Goal: Check status: Check status

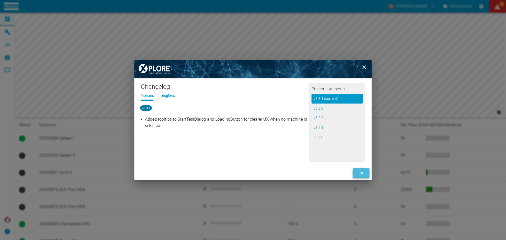
click at [361, 171] on button "ok" at bounding box center [361, 173] width 17 height 10
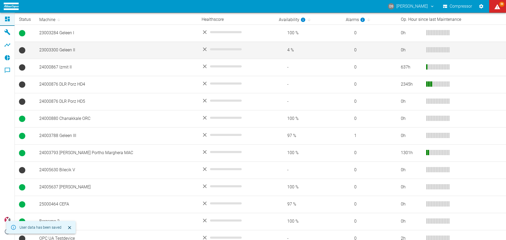
scroll to position [113, 0]
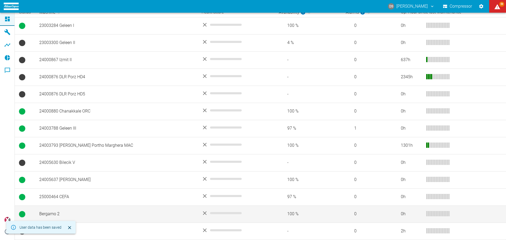
click at [51, 212] on td "Bergamo 2" at bounding box center [116, 214] width 162 height 17
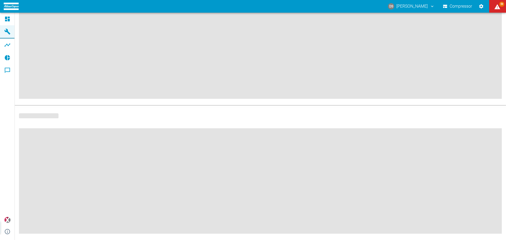
scroll to position [67, 0]
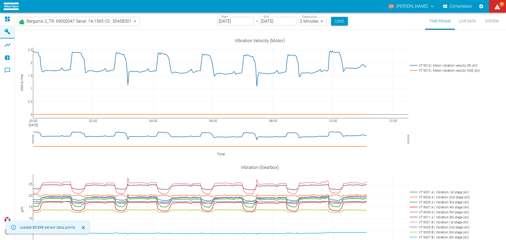
type input "2min"
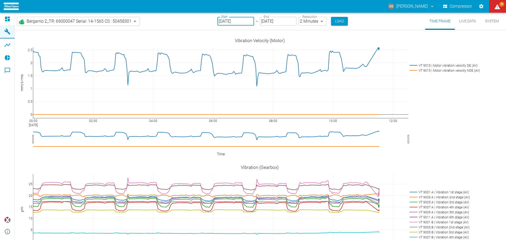
click at [235, 21] on input "[DATE]" at bounding box center [235, 21] width 37 height 9
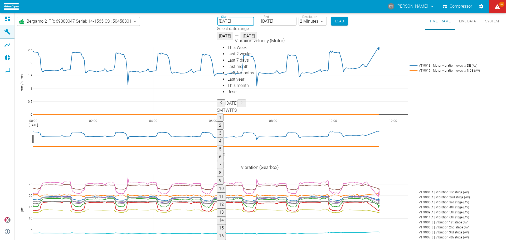
type input "[DATE]"
drag, startPoint x: 396, startPoint y: 152, endPoint x: 394, endPoint y: 130, distance: 22.0
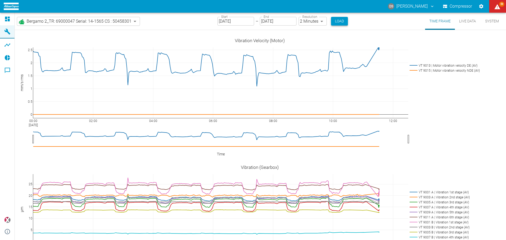
click at [339, 24] on button "Load" at bounding box center [339, 21] width 17 height 9
